Goal: Task Accomplishment & Management: Manage account settings

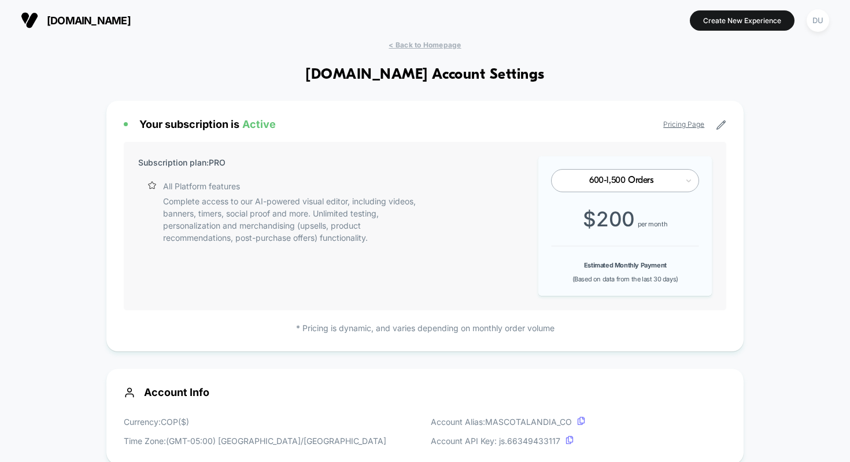
scroll to position [156, 0]
drag, startPoint x: 137, startPoint y: 162, endPoint x: 331, endPoint y: 163, distance: 193.8
click at [331, 163] on div "Subscription plan: PRO All Platform features Complete access to our AI-powered …" at bounding box center [278, 225] width 281 height 139
click at [296, 115] on div "Your subscription is Active Pricing Page Subscription plan: PRO All Platform fe…" at bounding box center [425, 226] width 638 height 250
drag, startPoint x: 126, startPoint y: 120, endPoint x: 364, endPoint y: 130, distance: 239.1
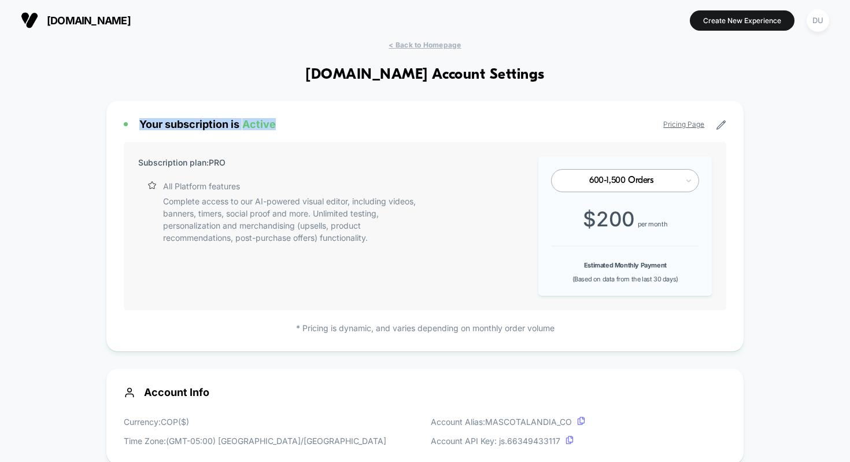
click at [364, 130] on div "Your subscription is Active Pricing Page Subscription plan: PRO All Platform fe…" at bounding box center [425, 226] width 638 height 250
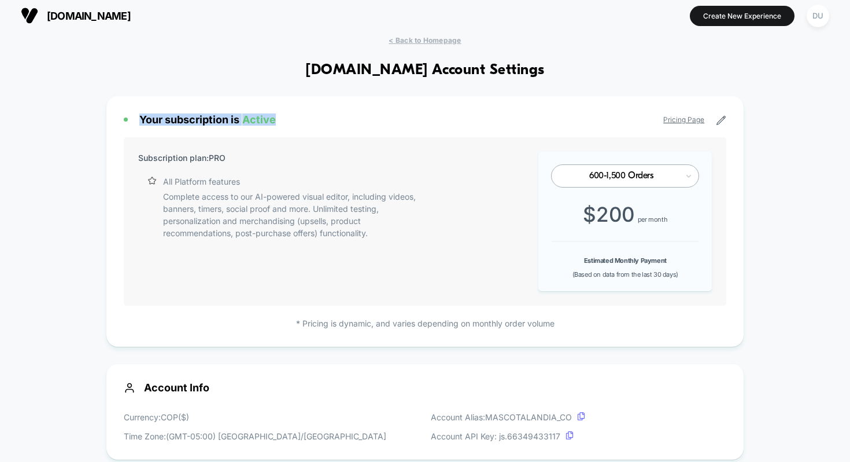
scroll to position [0, 0]
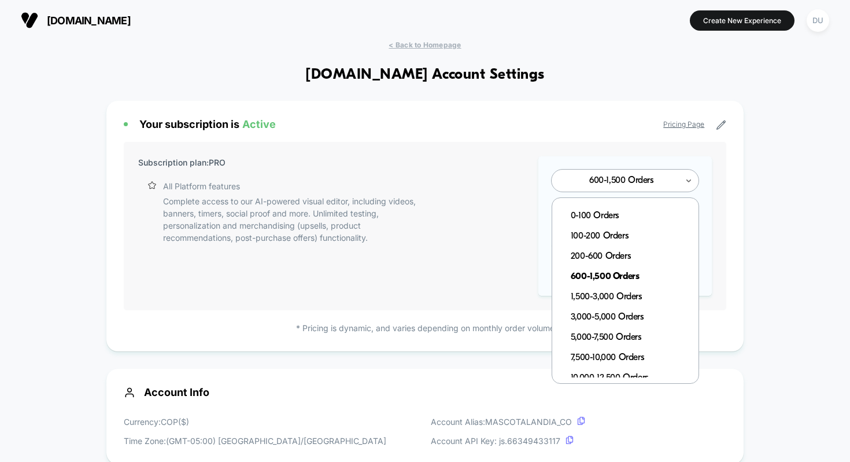
click at [637, 179] on div at bounding box center [621, 180] width 113 height 7
click at [634, 293] on div "1,500-3,000 Orders" at bounding box center [631, 297] width 135 height 20
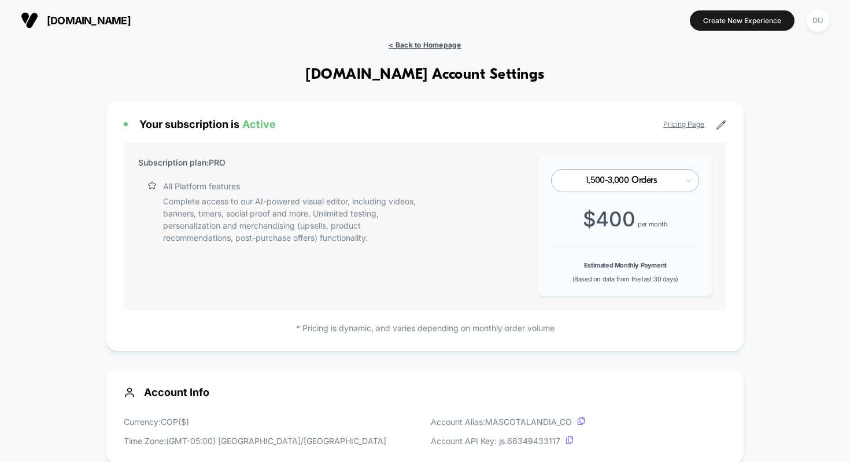
click at [434, 41] on span "< Back to Homepage" at bounding box center [425, 44] width 72 height 9
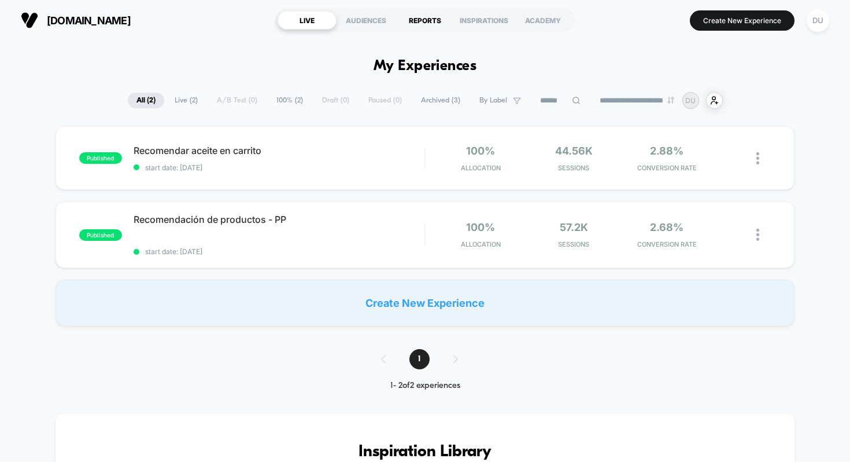
click at [433, 23] on div "REPORTS" at bounding box center [425, 20] width 59 height 19
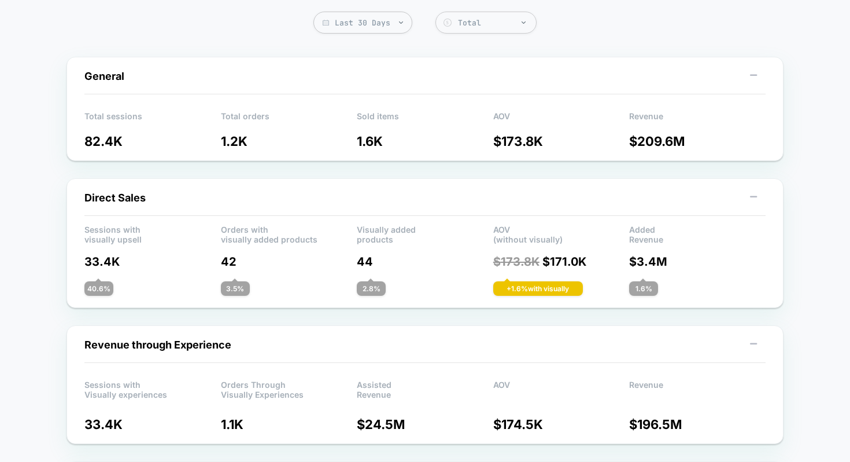
scroll to position [65, 0]
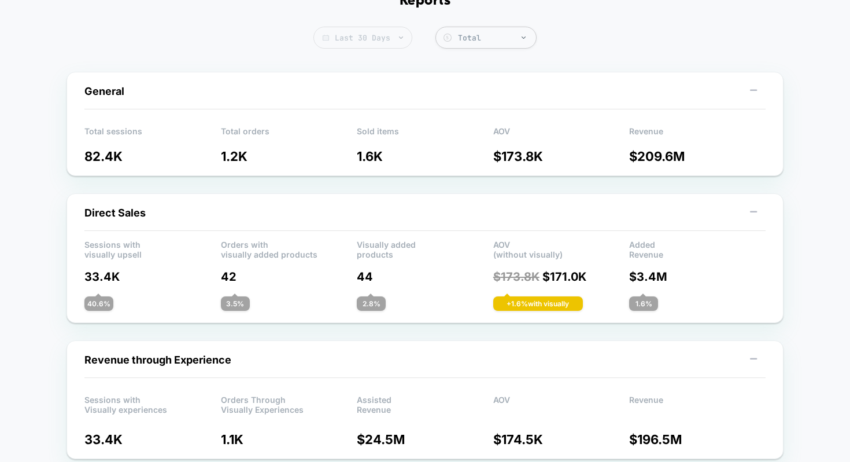
click at [391, 39] on span "Last 30 Days" at bounding box center [362, 38] width 99 height 22
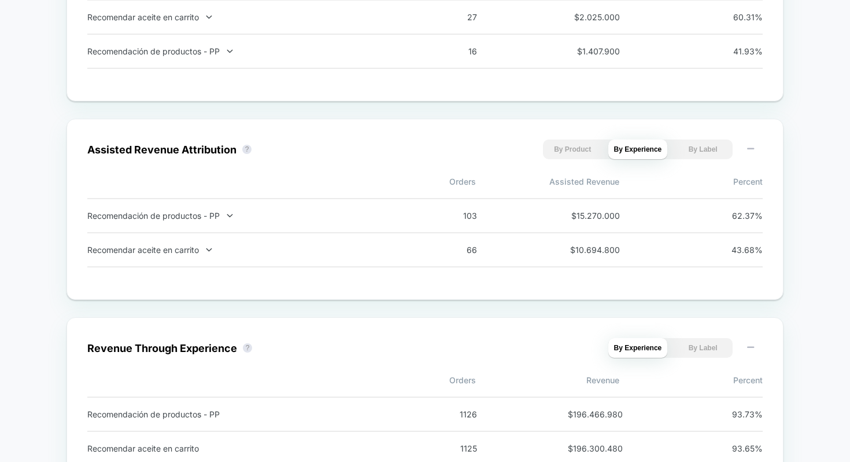
scroll to position [902, 0]
drag, startPoint x: 462, startPoint y: 219, endPoint x: 500, endPoint y: 228, distance: 39.4
click at [500, 228] on div "Recomendación de productos - PP 103 $ 15.270.000 62.37 %" at bounding box center [425, 216] width 676 height 35
click at [489, 252] on div "66 $ 10.694.800 43.68 %" at bounding box center [594, 251] width 338 height 10
drag, startPoint x: 485, startPoint y: 252, endPoint x: 420, endPoint y: 243, distance: 65.9
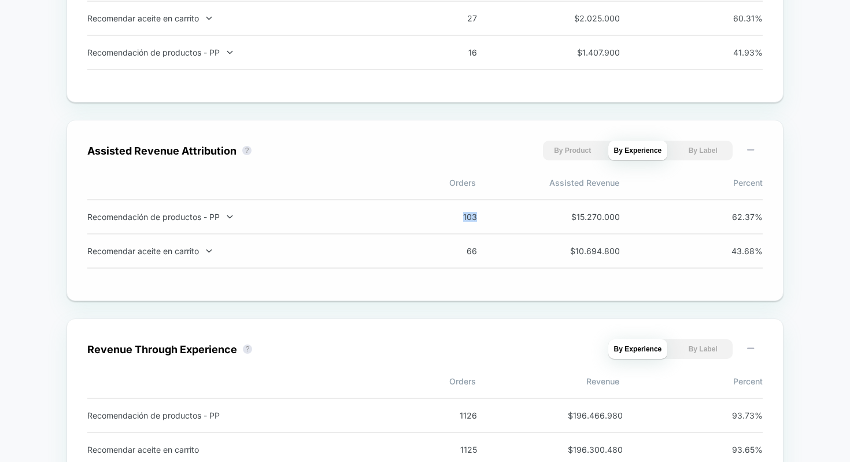
click at [420, 243] on div "Recomendar aceite en carrito 66 $ 10.694.800 43.68 %" at bounding box center [425, 251] width 676 height 34
click at [411, 279] on div "Assisted Revenue Attribution ? By Product By Experience By Label Orders Assiste…" at bounding box center [425, 210] width 676 height 139
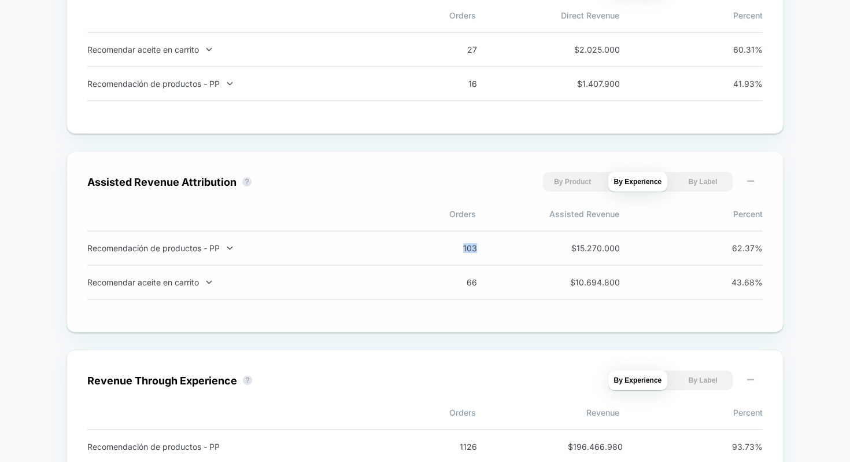
scroll to position [870, 0]
click at [574, 189] on button "By Product" at bounding box center [573, 183] width 60 height 20
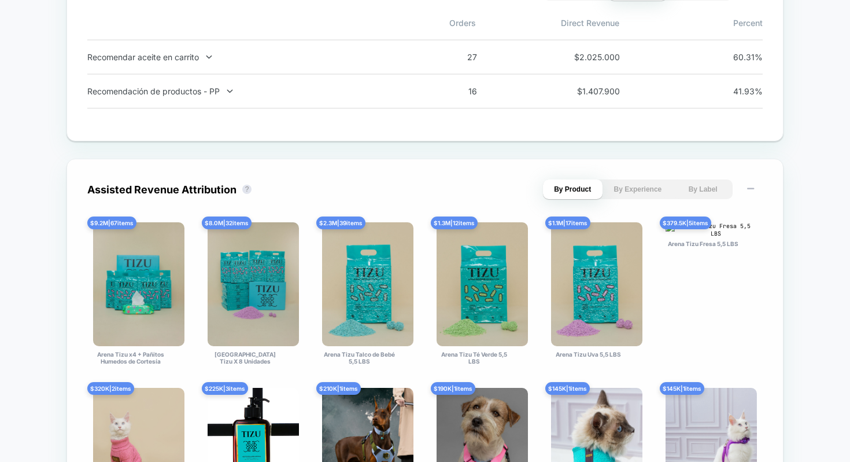
scroll to position [766, 0]
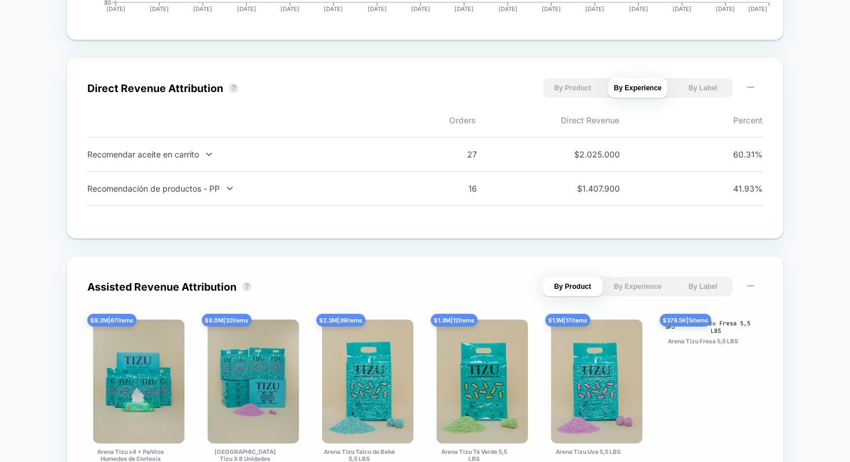
click at [637, 292] on button "By Experience" at bounding box center [638, 286] width 60 height 20
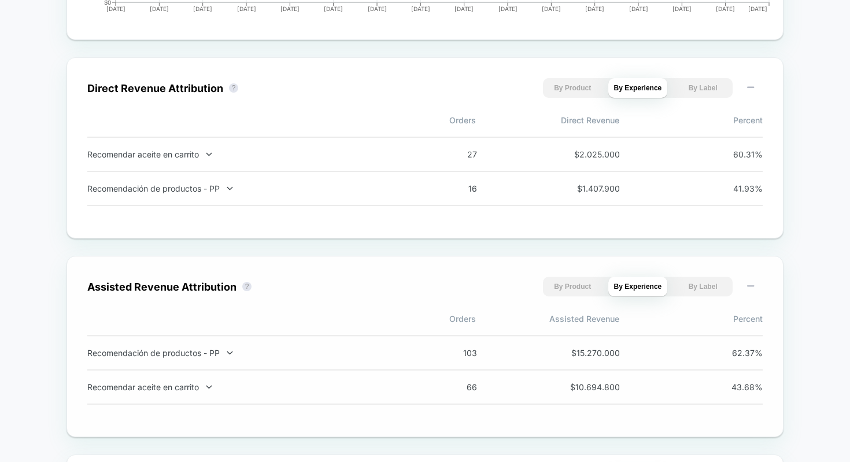
click at [694, 288] on button "By Label" at bounding box center [703, 286] width 60 height 20
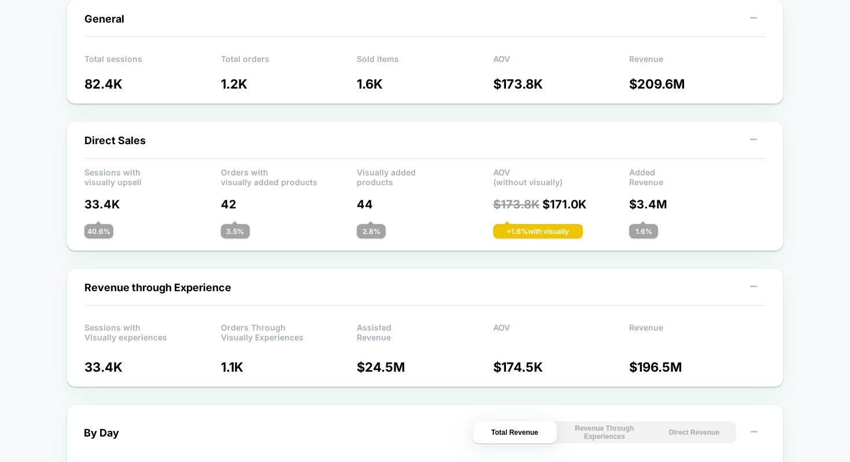
scroll to position [0, 0]
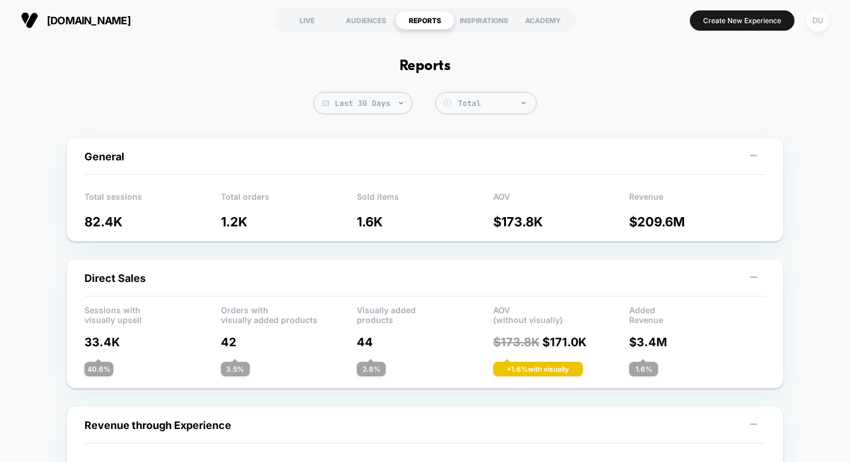
click at [825, 24] on div "DU" at bounding box center [818, 20] width 23 height 23
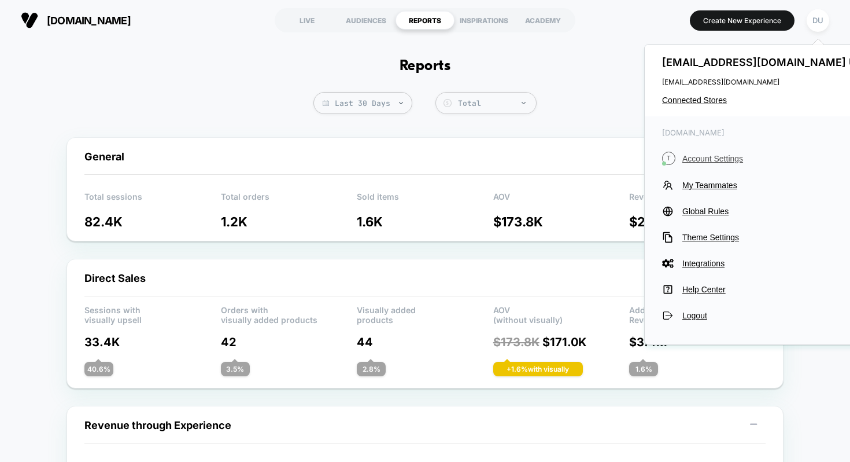
click at [700, 158] on span "Account Settings" at bounding box center [778, 158] width 193 height 9
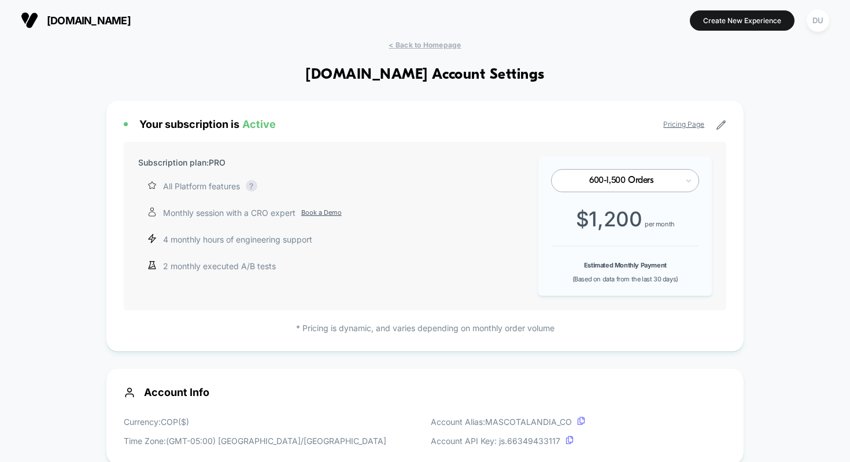
scroll to position [156, 0]
click at [657, 179] on div at bounding box center [621, 180] width 113 height 7
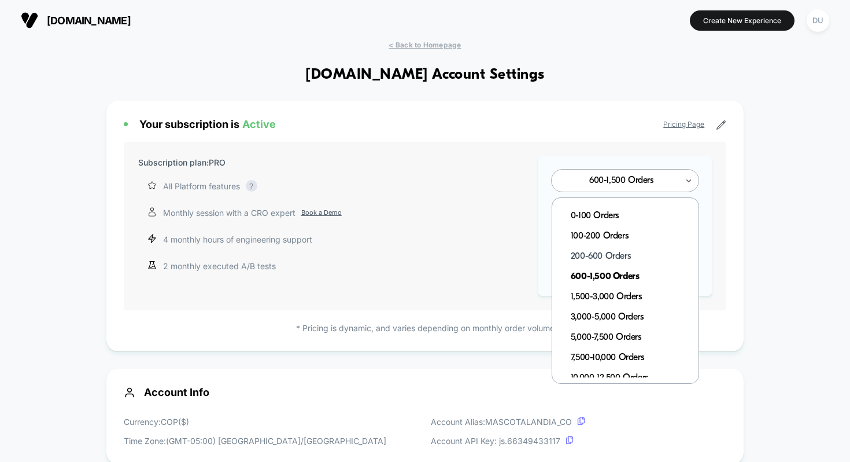
click at [613, 258] on div "200-600 Orders" at bounding box center [631, 256] width 135 height 20
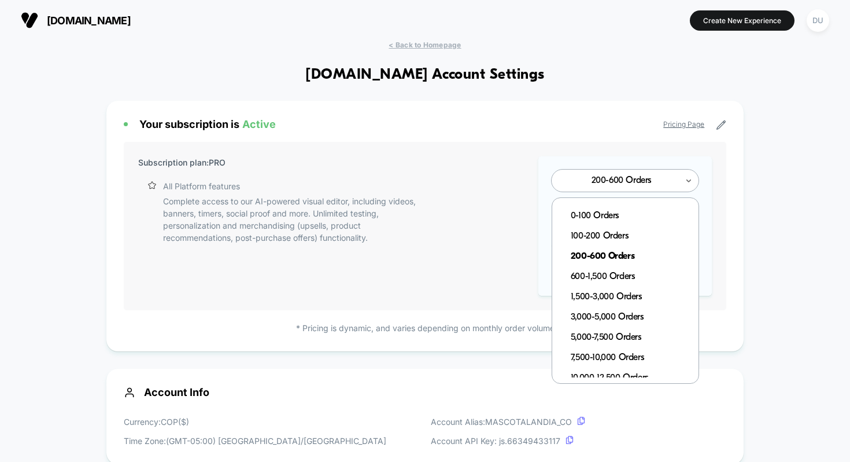
click at [663, 178] on div at bounding box center [621, 180] width 113 height 7
click at [619, 273] on div "600-1,500 Orders" at bounding box center [631, 277] width 135 height 20
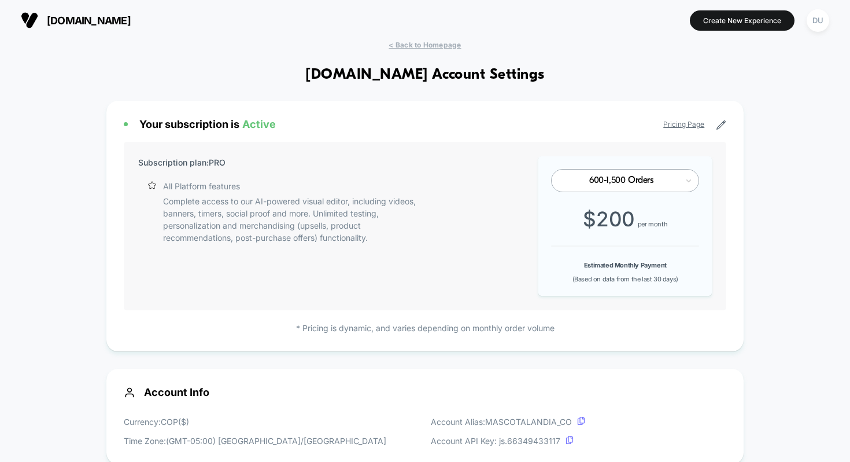
click at [731, 130] on div "Your subscription is Active Pricing Page Subscription plan: PRO All Platform fe…" at bounding box center [425, 226] width 638 height 250
click at [724, 122] on icon at bounding box center [721, 125] width 10 height 10
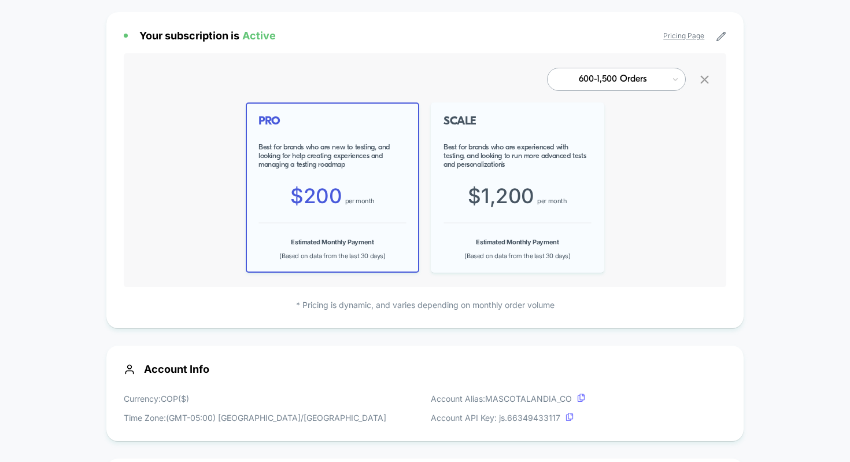
scroll to position [0, 0]
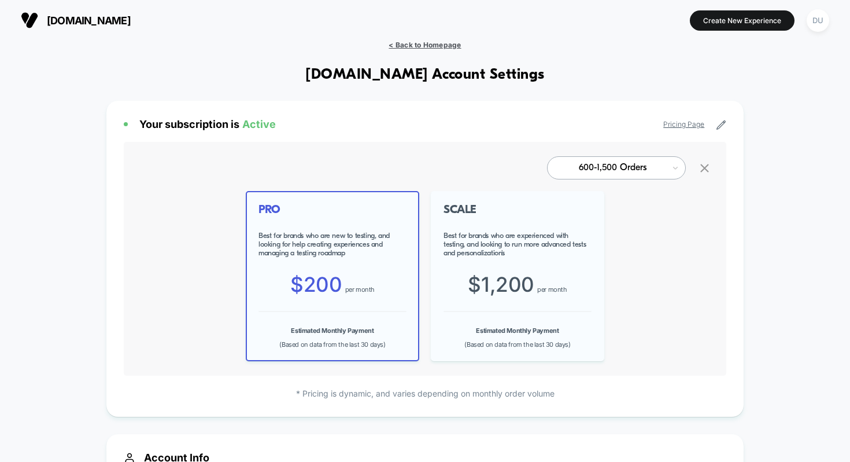
click at [441, 43] on span "< Back to Homepage" at bounding box center [425, 44] width 72 height 9
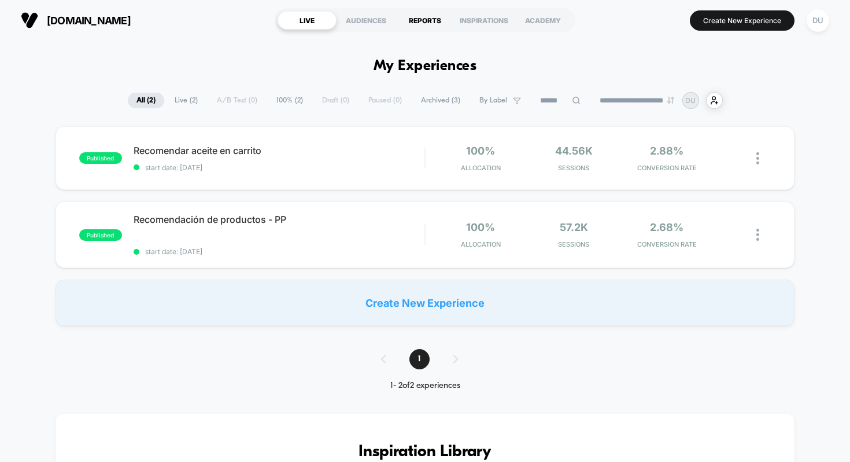
click at [429, 14] on div "REPORTS" at bounding box center [425, 20] width 59 height 19
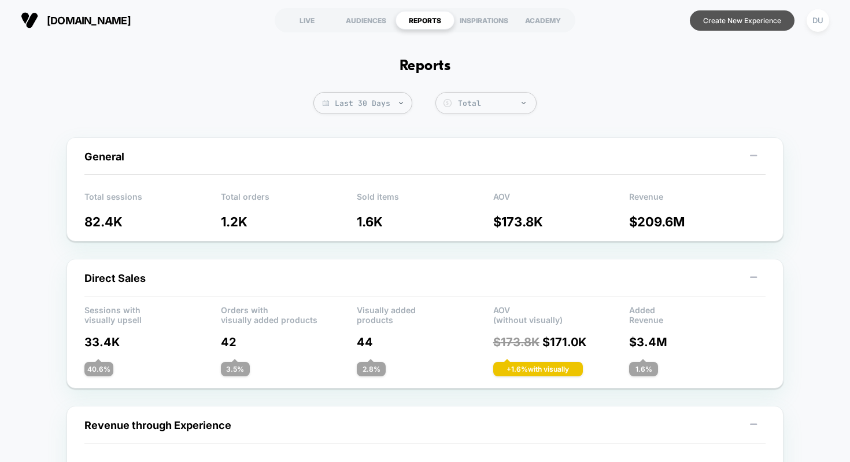
click at [751, 26] on button "Create New Experience" at bounding box center [742, 20] width 105 height 20
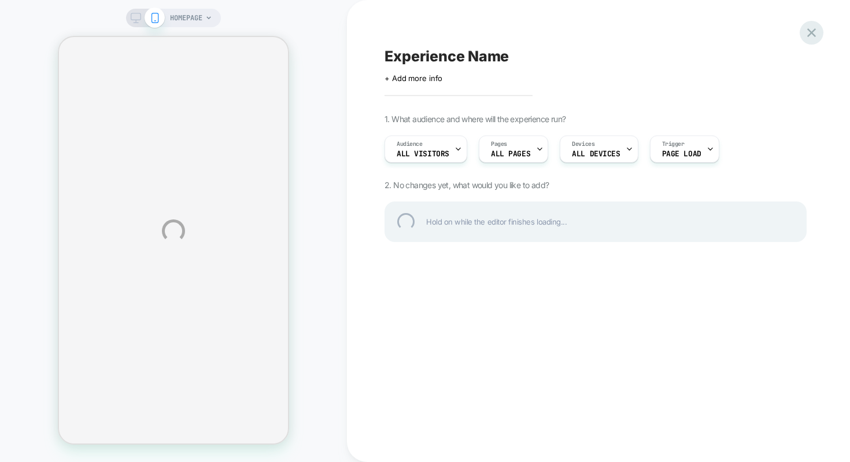
click at [813, 31] on div at bounding box center [812, 33] width 24 height 24
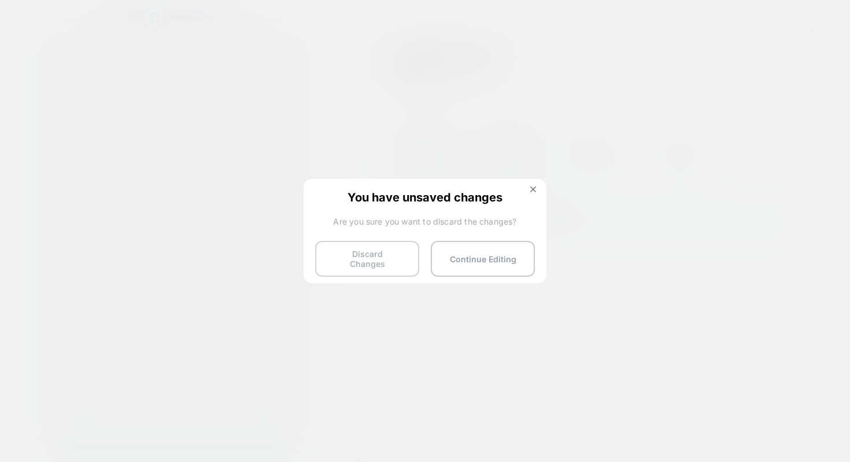
click at [374, 265] on button "Discard Changes" at bounding box center [367, 259] width 104 height 36
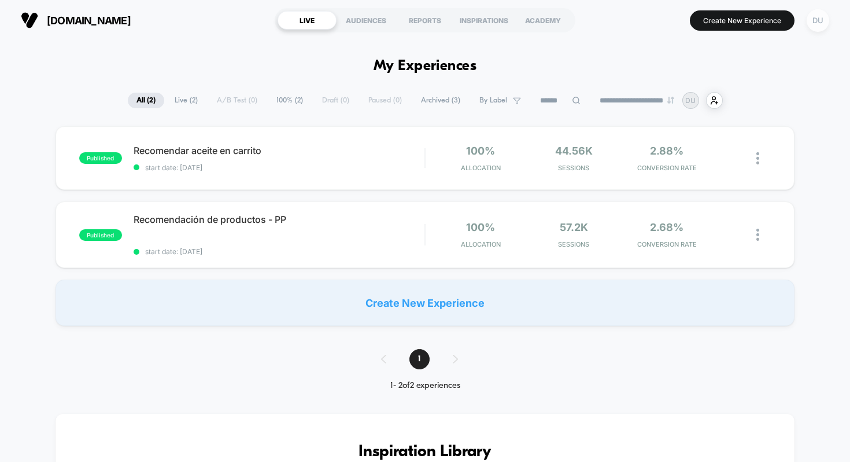
click at [824, 19] on div "DU" at bounding box center [818, 20] width 23 height 23
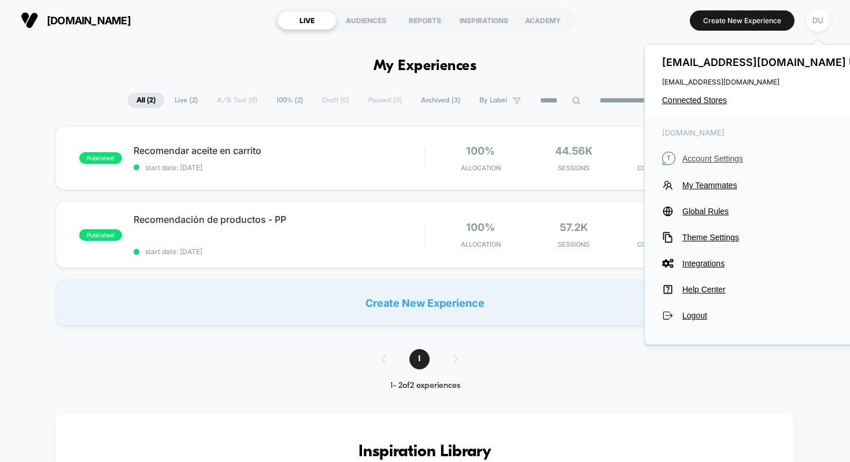
click at [718, 156] on span "Account Settings" at bounding box center [778, 158] width 193 height 9
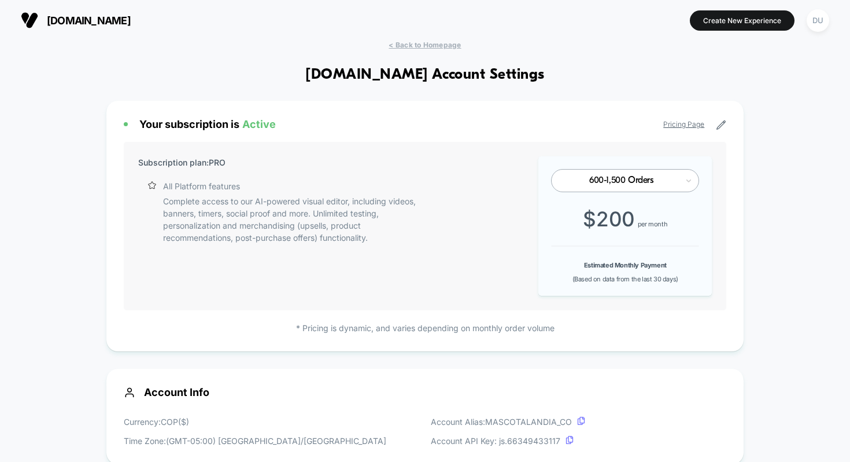
click at [837, 17] on div "[DOMAIN_NAME] Create New Experience DU" at bounding box center [425, 20] width 850 height 40
click at [820, 20] on div "DU" at bounding box center [818, 20] width 23 height 23
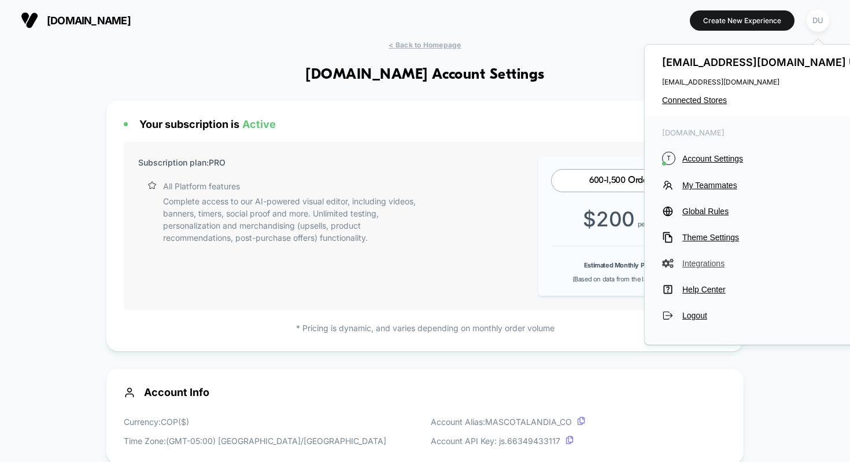
click at [703, 261] on span "Integrations" at bounding box center [778, 263] width 193 height 9
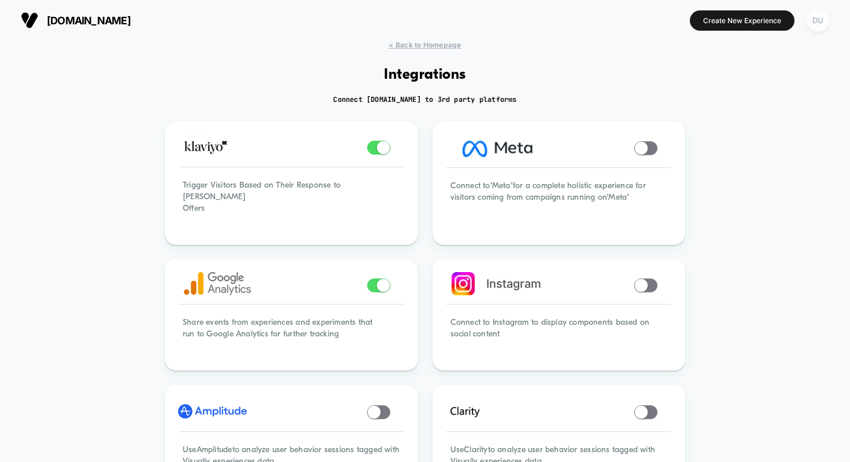
click at [813, 27] on div "DU" at bounding box center [818, 20] width 23 height 23
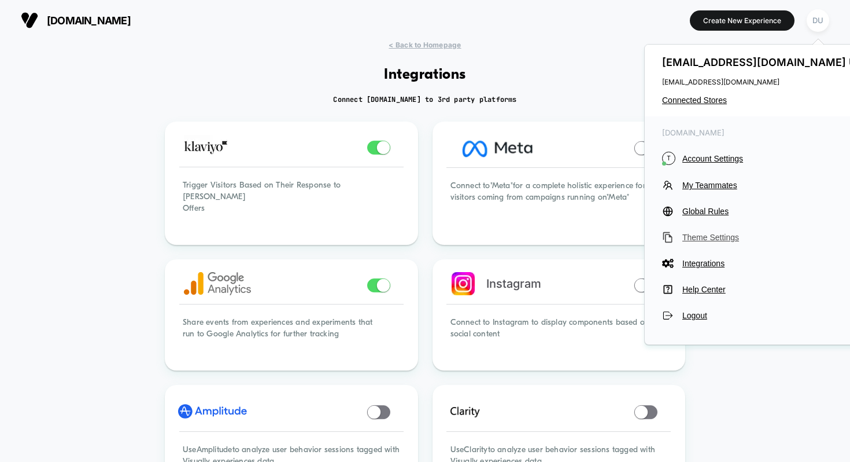
click at [715, 237] on span "Theme Settings" at bounding box center [778, 237] width 193 height 9
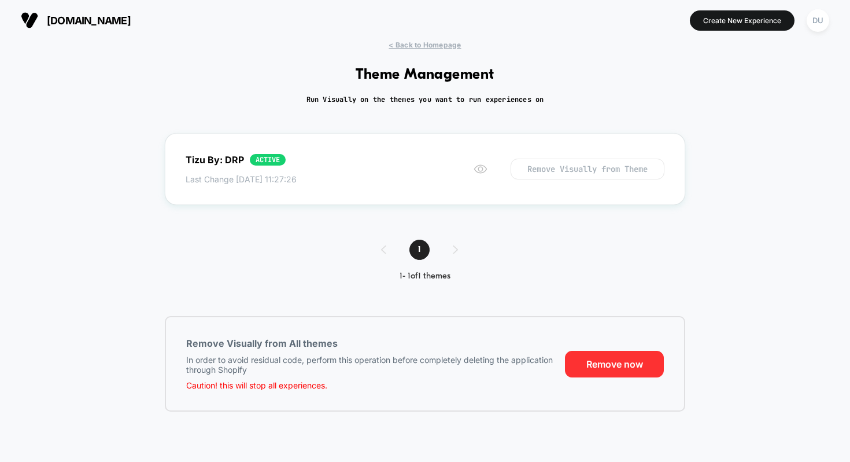
click at [607, 358] on button "Remove now" at bounding box center [614, 363] width 99 height 27
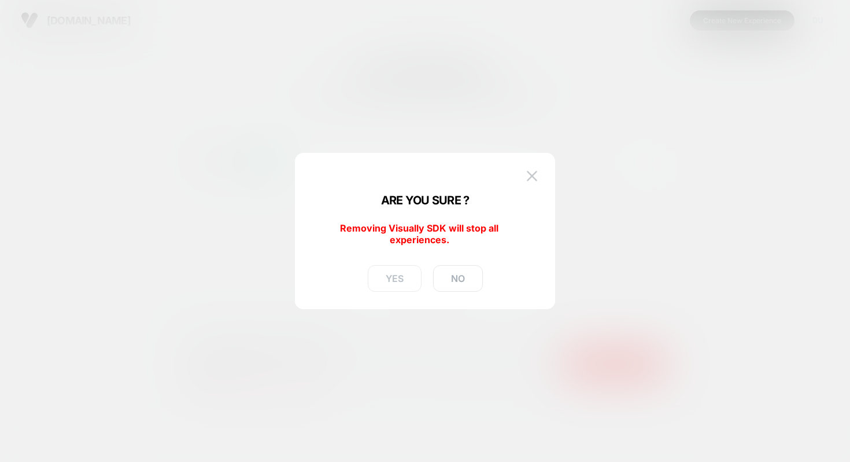
click at [404, 281] on button "YES" at bounding box center [395, 278] width 54 height 27
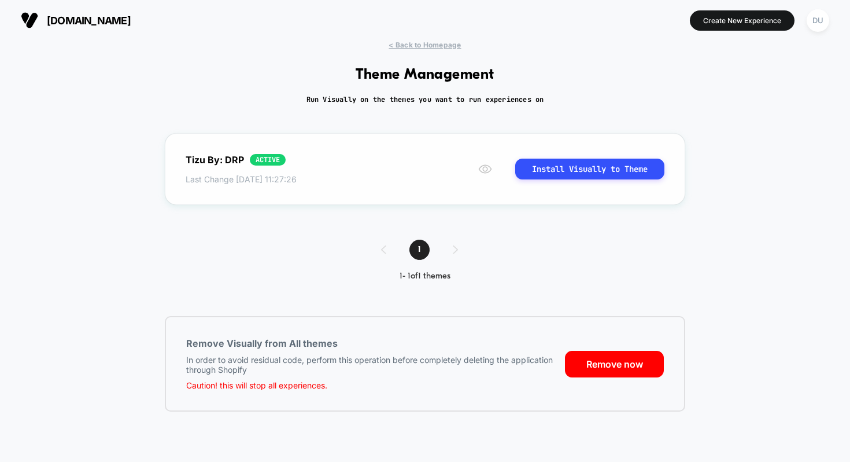
click at [272, 161] on div "ACTIVE" at bounding box center [268, 160] width 36 height 12
click at [240, 157] on div "Tizu By: DRP" at bounding box center [215, 160] width 58 height 12
click at [479, 171] on icon at bounding box center [485, 169] width 14 height 14
click at [411, 39] on div "[DOMAIN_NAME] Create New Experience DU" at bounding box center [425, 20] width 850 height 40
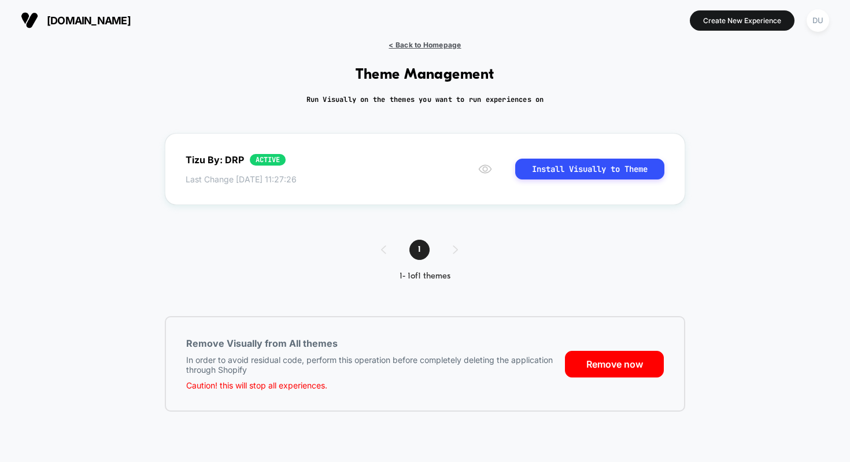
click at [411, 40] on span "< Back to Homepage" at bounding box center [425, 44] width 72 height 9
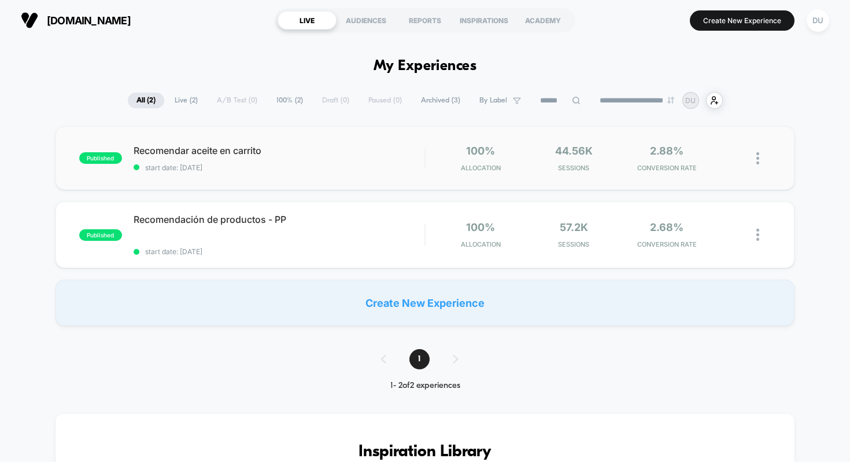
click at [757, 161] on img at bounding box center [758, 158] width 3 height 12
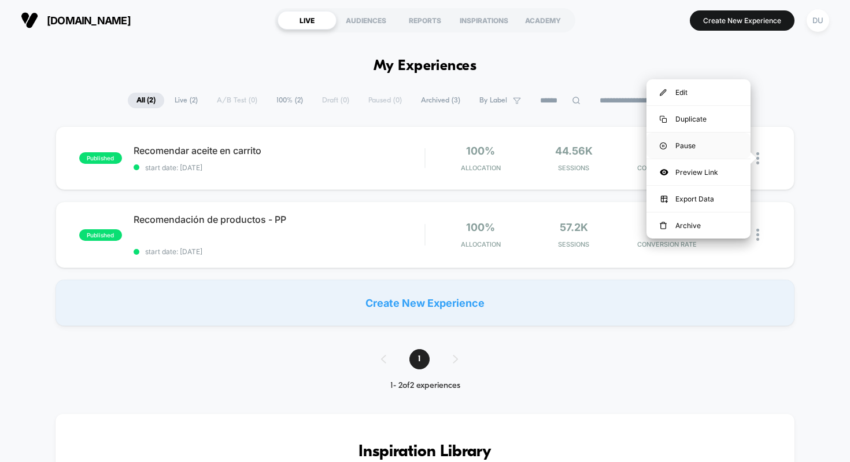
click at [704, 135] on div "Pause" at bounding box center [699, 145] width 104 height 26
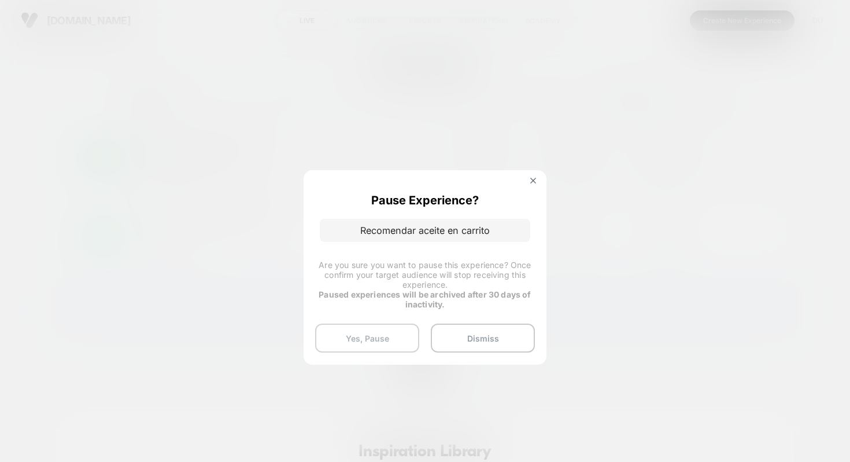
click at [390, 334] on button "Yes, Pause" at bounding box center [367, 337] width 104 height 29
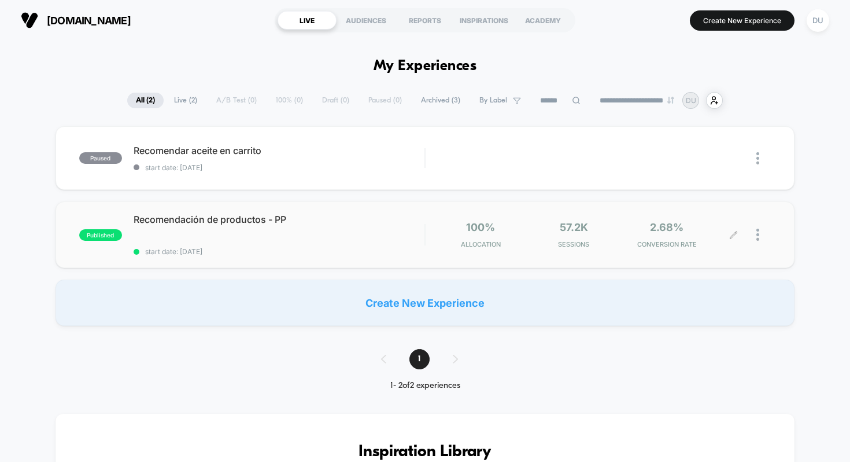
click at [755, 225] on div at bounding box center [752, 234] width 37 height 27
click at [765, 242] on div at bounding box center [764, 234] width 14 height 27
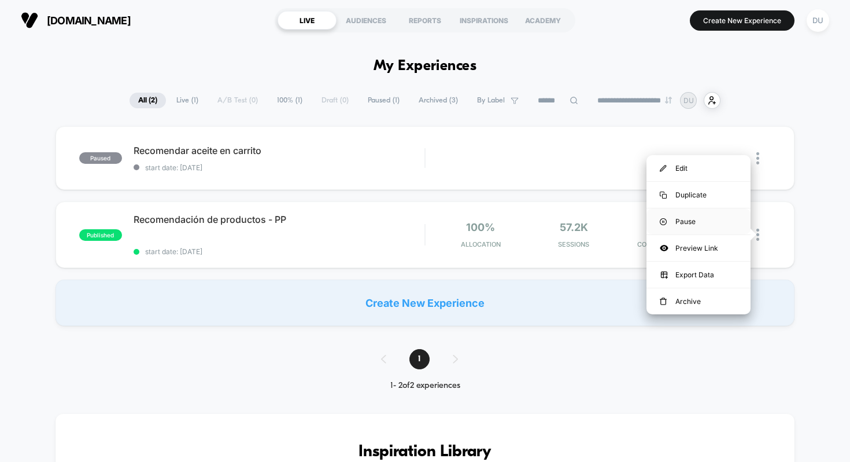
click at [701, 223] on div "Pause" at bounding box center [699, 221] width 104 height 26
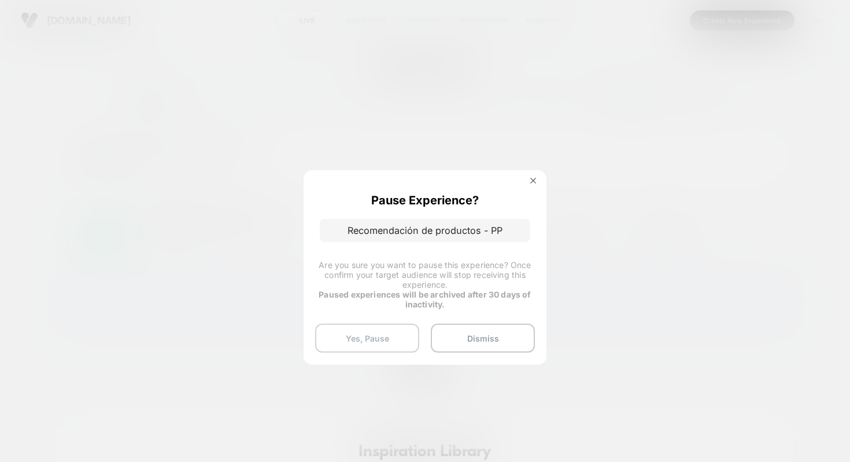
click at [389, 331] on button "Yes, Pause" at bounding box center [367, 337] width 104 height 29
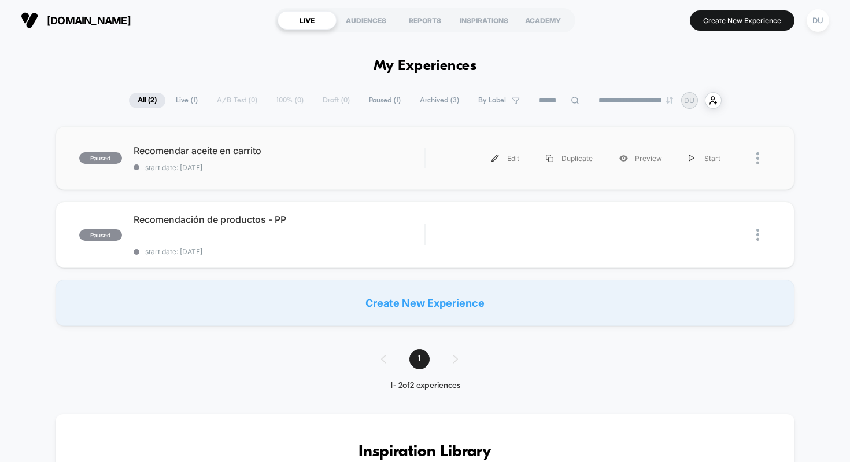
click at [755, 156] on div at bounding box center [752, 158] width 37 height 26
click at [758, 155] on img at bounding box center [758, 158] width 3 height 12
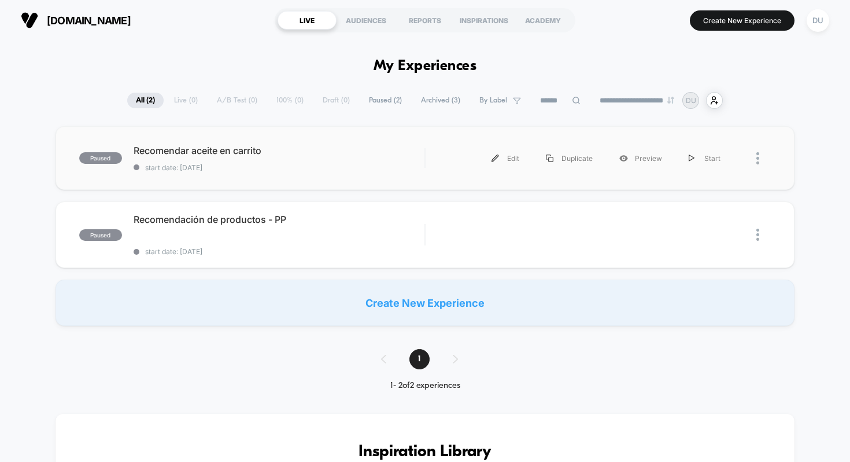
click at [759, 158] on div at bounding box center [764, 158] width 14 height 26
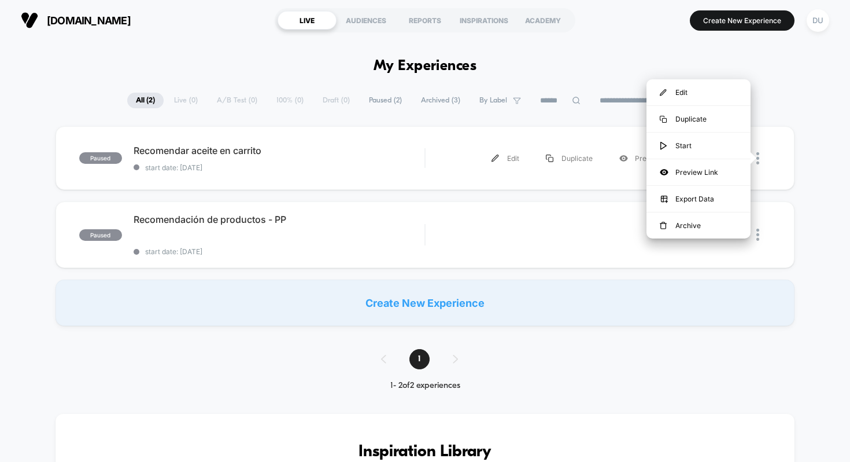
click at [739, 289] on div "Create New Experience" at bounding box center [426, 302] width 740 height 46
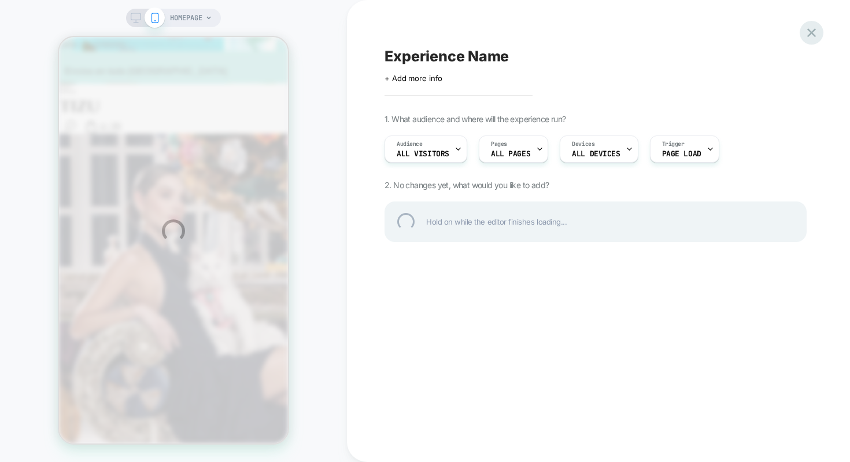
click at [813, 32] on div at bounding box center [812, 33] width 24 height 24
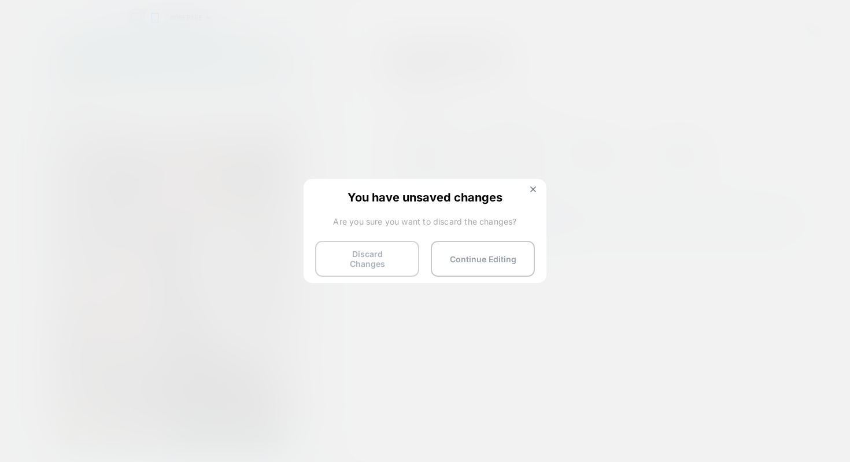
click at [403, 256] on button "Discard Changes" at bounding box center [367, 259] width 104 height 36
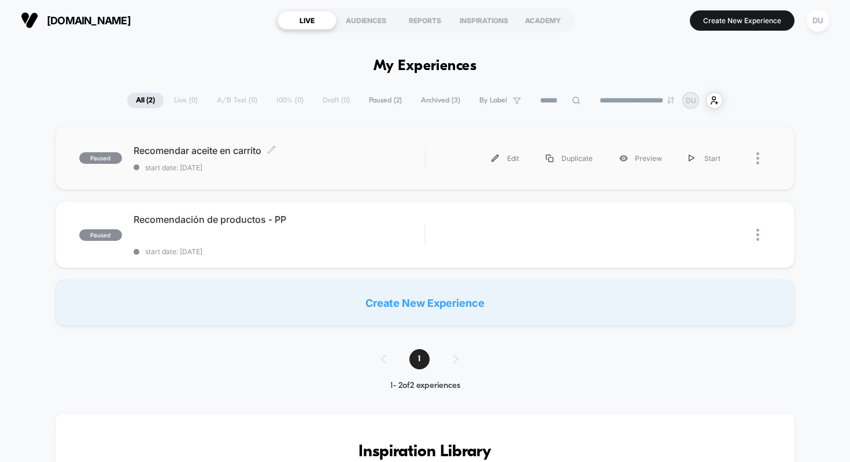
click at [183, 153] on span "Recomendar aceite en carrito Click to edit experience details" at bounding box center [280, 151] width 292 height 12
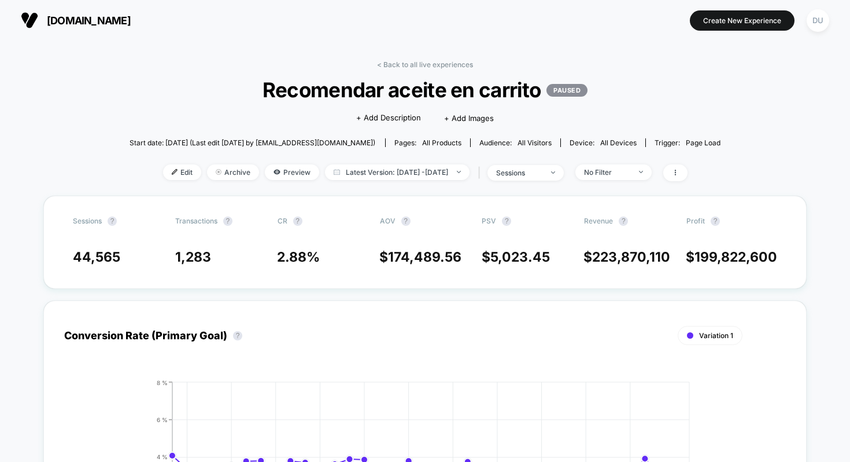
drag, startPoint x: 183, startPoint y: 153, endPoint x: 420, endPoint y: 190, distance: 239.5
click at [419, 190] on div "< Back to all live experiences Recomendar aceite en carrito PAUSED Click to edi…" at bounding box center [426, 127] width 592 height 135
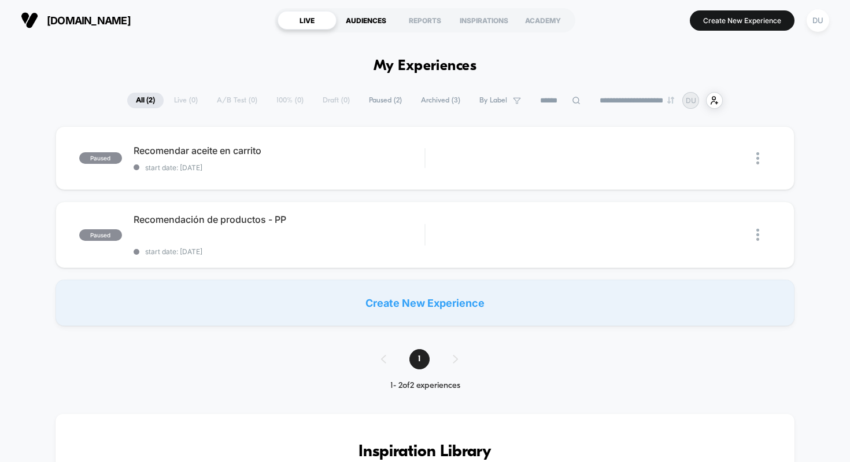
click at [359, 21] on div "AUDIENCES" at bounding box center [366, 20] width 59 height 19
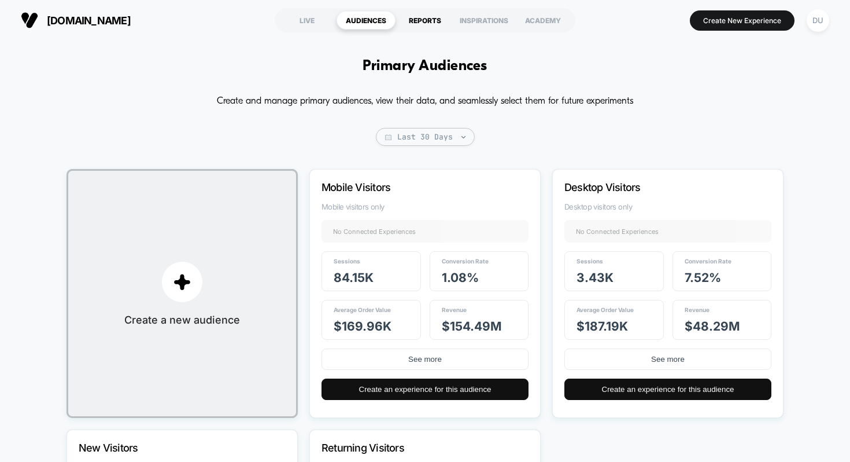
click at [419, 16] on div "REPORTS" at bounding box center [425, 20] width 59 height 19
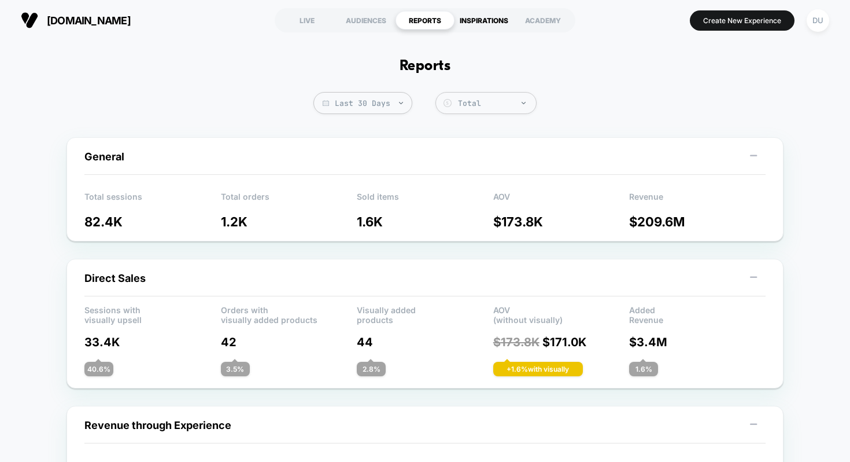
click at [496, 25] on div "INSPIRATIONS" at bounding box center [484, 20] width 59 height 19
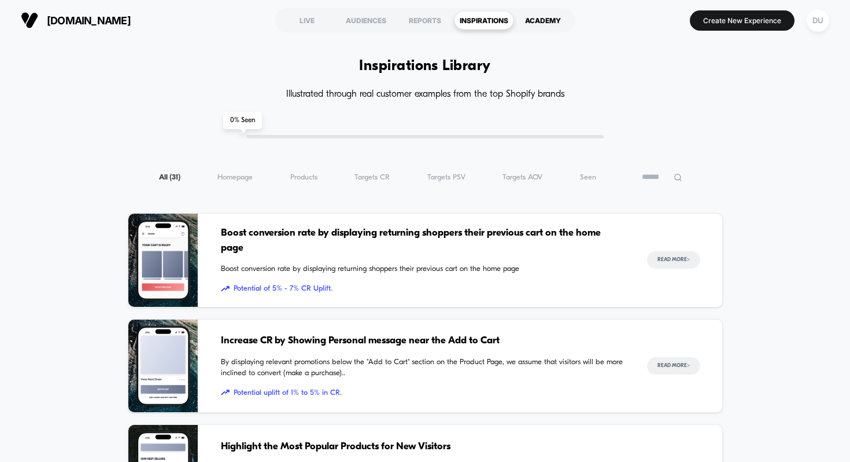
click at [534, 14] on div "ACADEMY" at bounding box center [543, 20] width 59 height 19
click at [813, 21] on div "DU" at bounding box center [818, 20] width 23 height 23
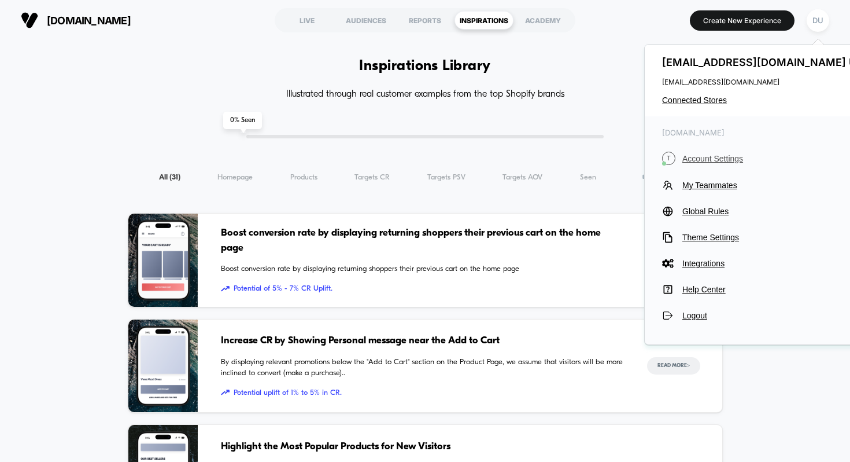
click at [718, 161] on span "Account Settings" at bounding box center [778, 158] width 193 height 9
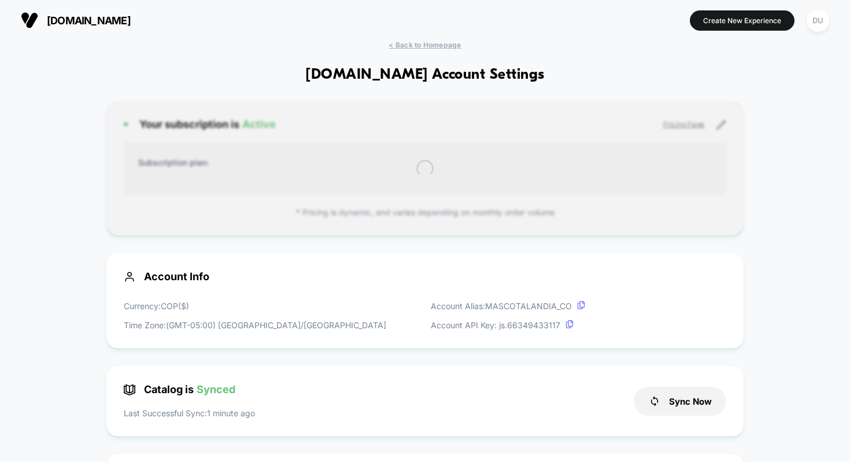
scroll to position [156, 0]
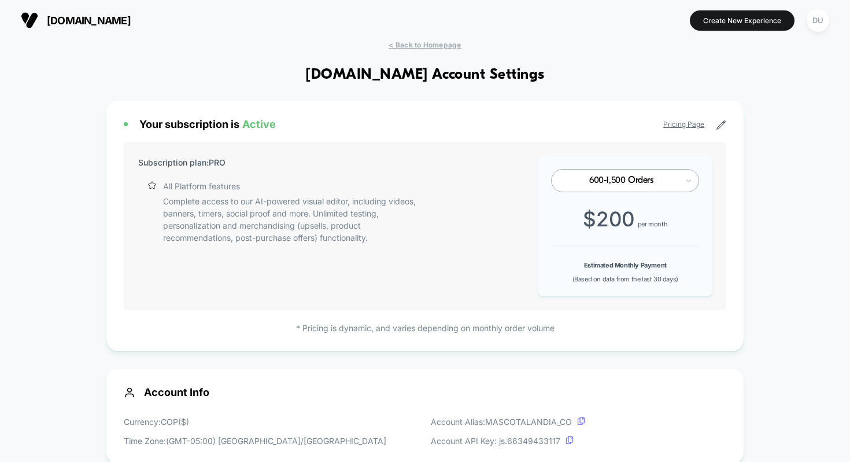
click at [719, 121] on icon at bounding box center [721, 125] width 10 height 10
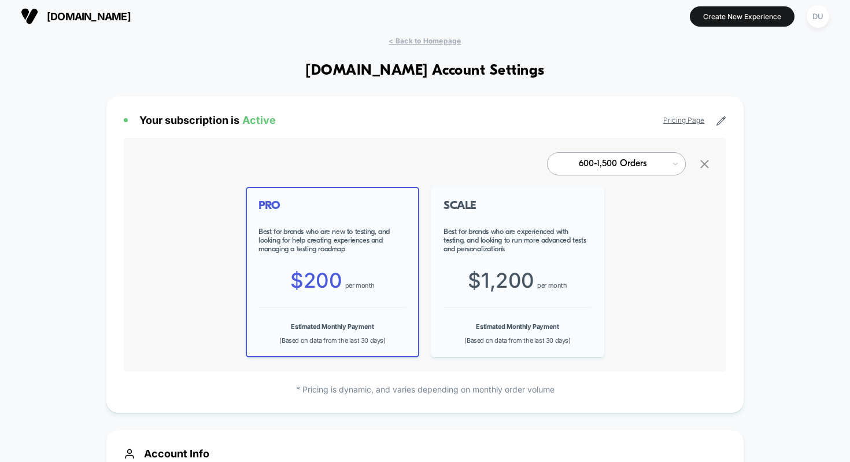
scroll to position [0, 0]
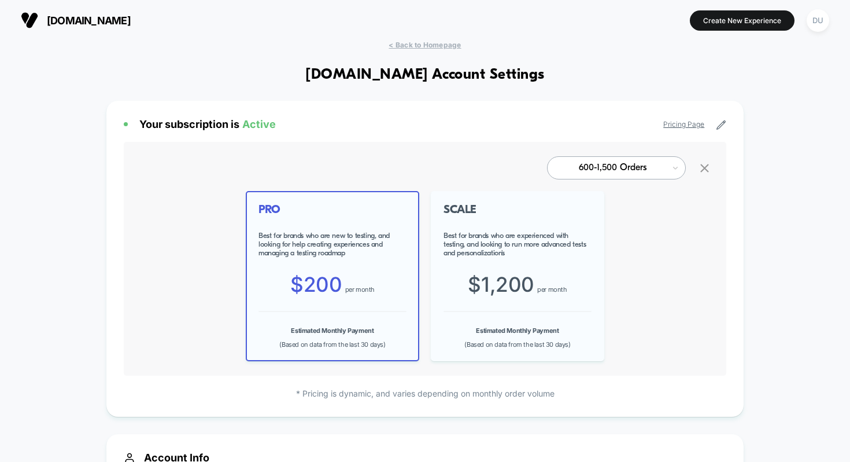
click at [215, 127] on span "Your subscription is Active" at bounding box center [207, 124] width 136 height 12
click at [702, 167] on icon at bounding box center [705, 168] width 14 height 14
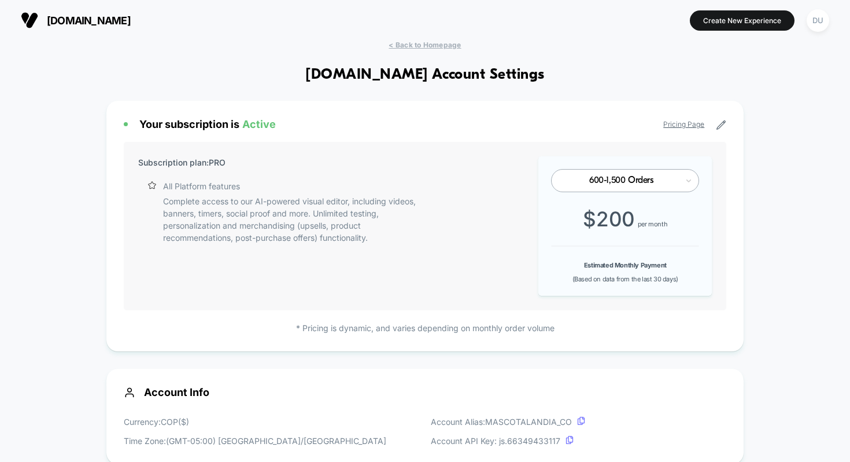
click at [241, 124] on span "Your subscription is Active" at bounding box center [207, 124] width 136 height 12
click at [260, 124] on span "Active" at bounding box center [259, 124] width 34 height 12
click at [124, 124] on div "Your subscription is Active" at bounding box center [200, 124] width 152 height 12
click at [682, 124] on link "Pricing Page" at bounding box center [683, 124] width 41 height 9
click at [730, 121] on div "Your subscription is Active Pricing Page Subscription plan: PRO All Platform fe…" at bounding box center [425, 226] width 638 height 250
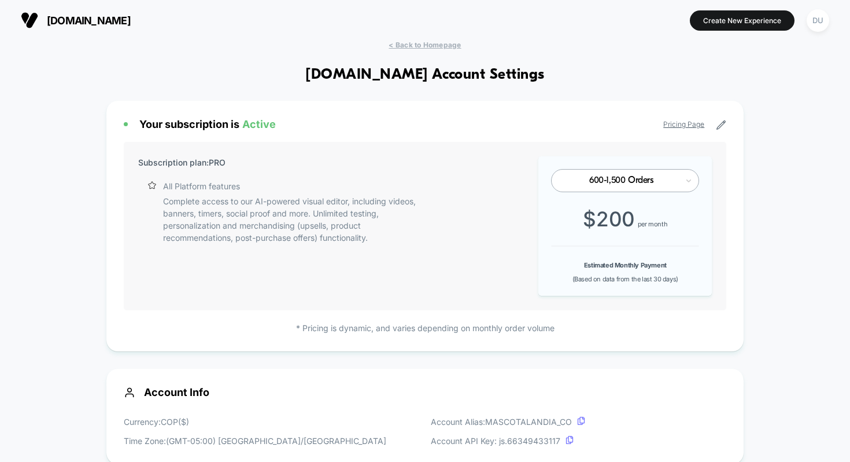
click at [726, 121] on div "Your subscription is Active Pricing Page Subscription plan: PRO All Platform fe…" at bounding box center [425, 226] width 638 height 250
click at [721, 130] on icon at bounding box center [721, 125] width 10 height 10
